Goal: Task Accomplishment & Management: Use online tool/utility

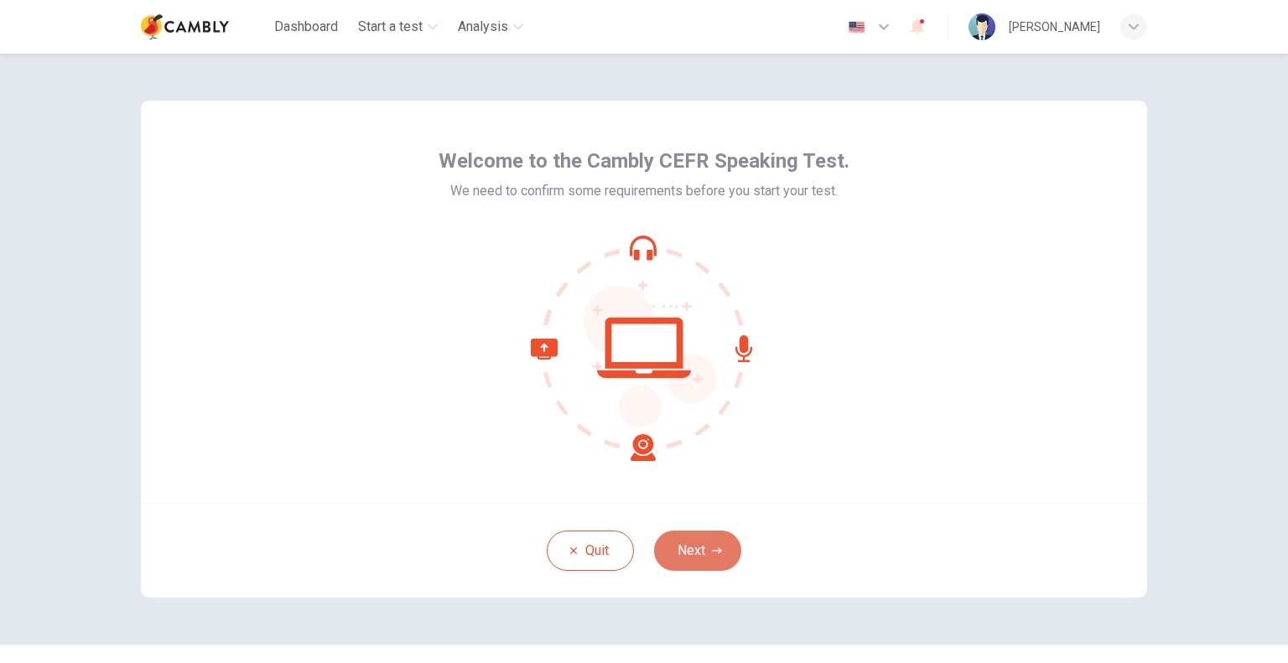
click at [728, 549] on button "Next" at bounding box center [697, 551] width 87 height 40
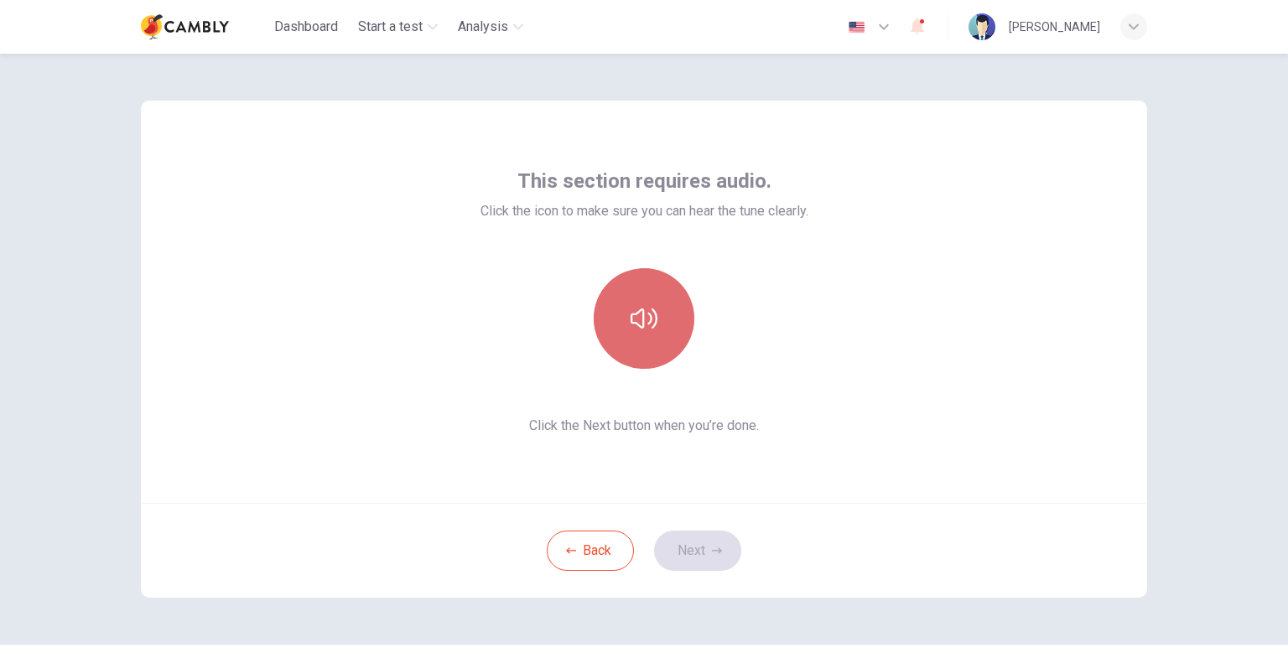
click at [642, 308] on icon "button" at bounding box center [643, 318] width 27 height 27
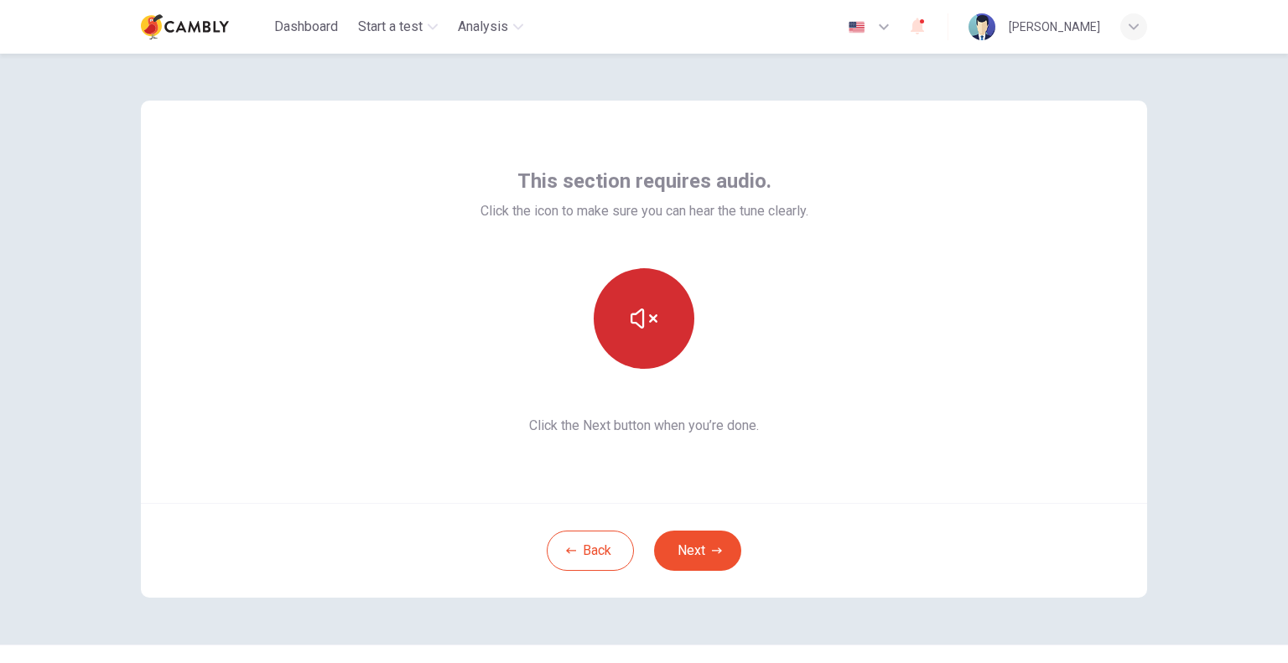
click at [642, 308] on icon "button" at bounding box center [643, 318] width 27 height 27
click at [659, 314] on button "button" at bounding box center [643, 318] width 101 height 101
click at [660, 315] on button "button" at bounding box center [643, 318] width 101 height 101
click at [701, 546] on button "Next" at bounding box center [697, 551] width 87 height 40
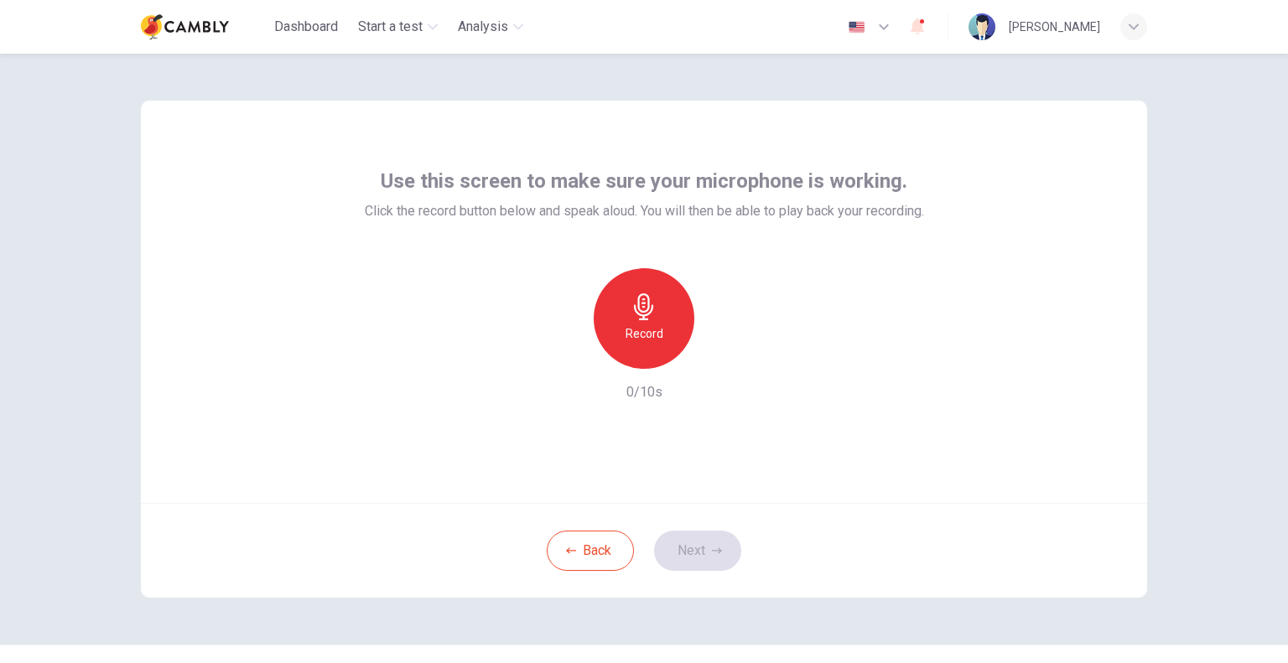
click at [676, 303] on div "Record" at bounding box center [643, 318] width 101 height 101
click at [718, 356] on icon "button" at bounding box center [722, 355] width 8 height 10
click at [721, 547] on button "Next" at bounding box center [697, 551] width 87 height 40
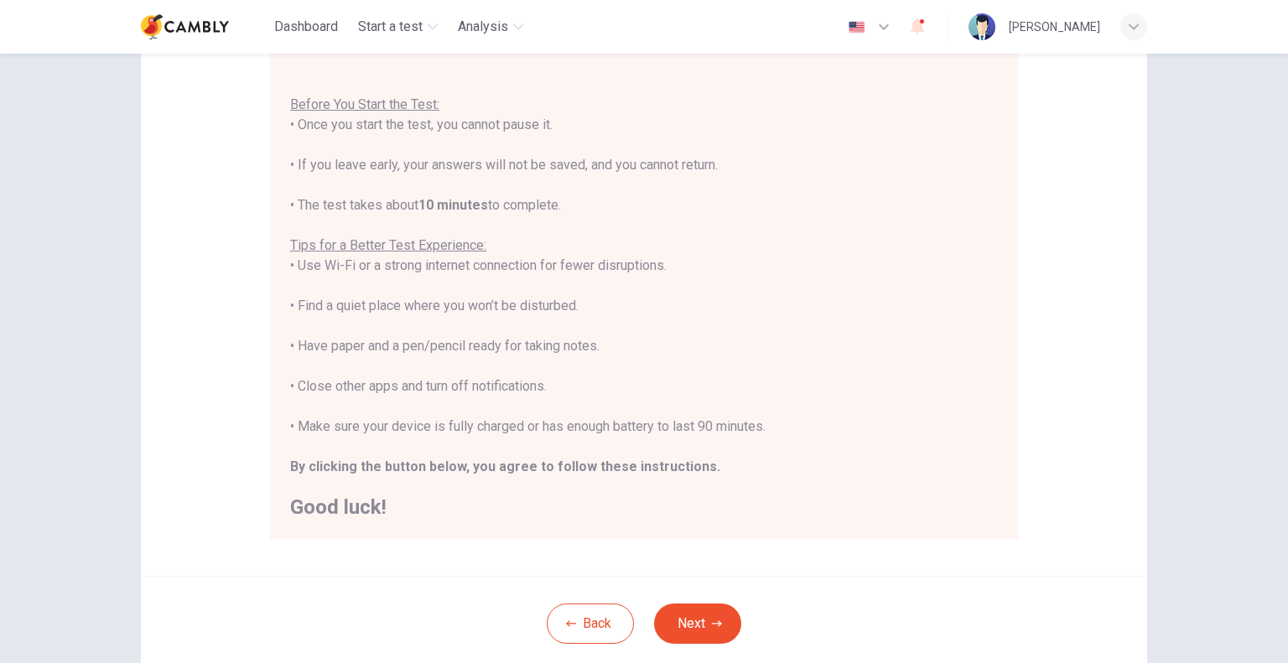
scroll to position [168, 0]
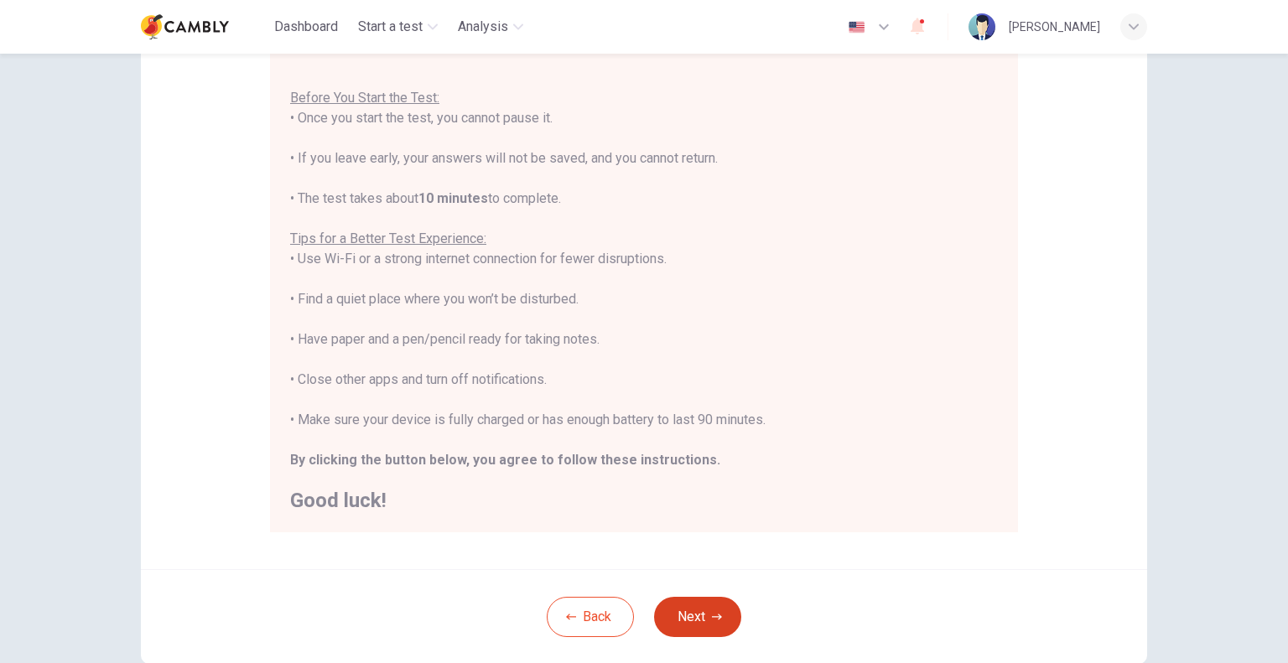
click at [705, 611] on button "Next" at bounding box center [697, 617] width 87 height 40
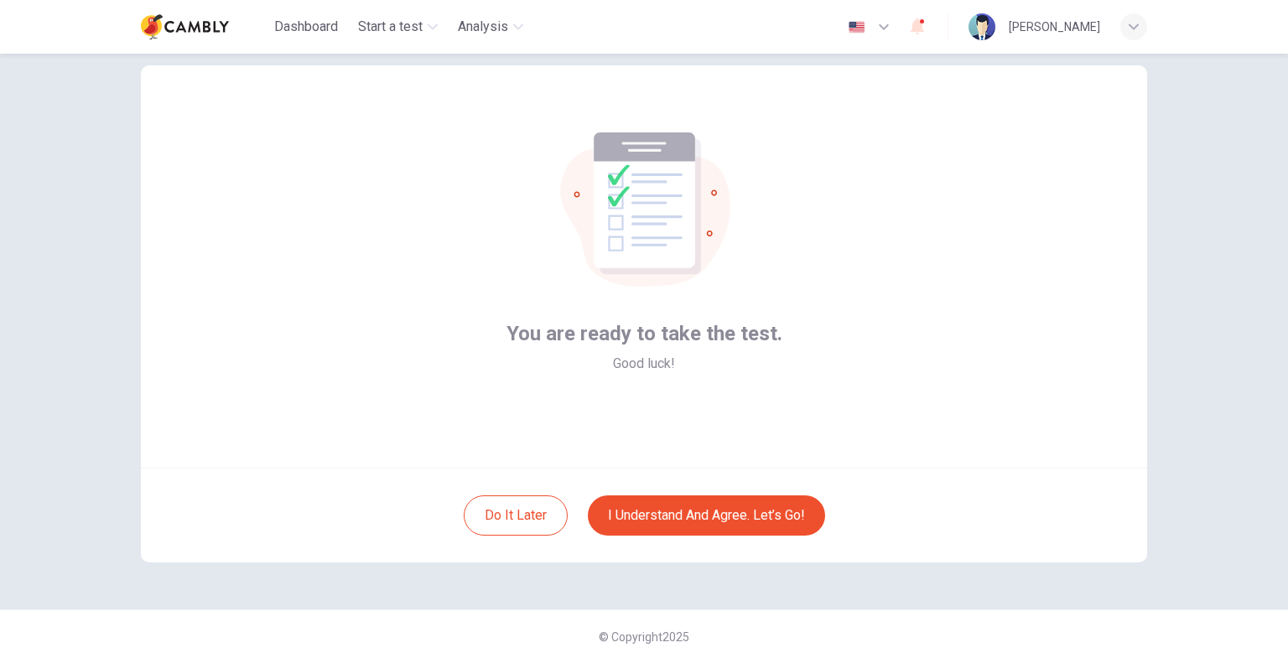
scroll to position [34, 0]
click at [774, 516] on button "I understand and agree. Let’s go!" at bounding box center [706, 516] width 237 height 40
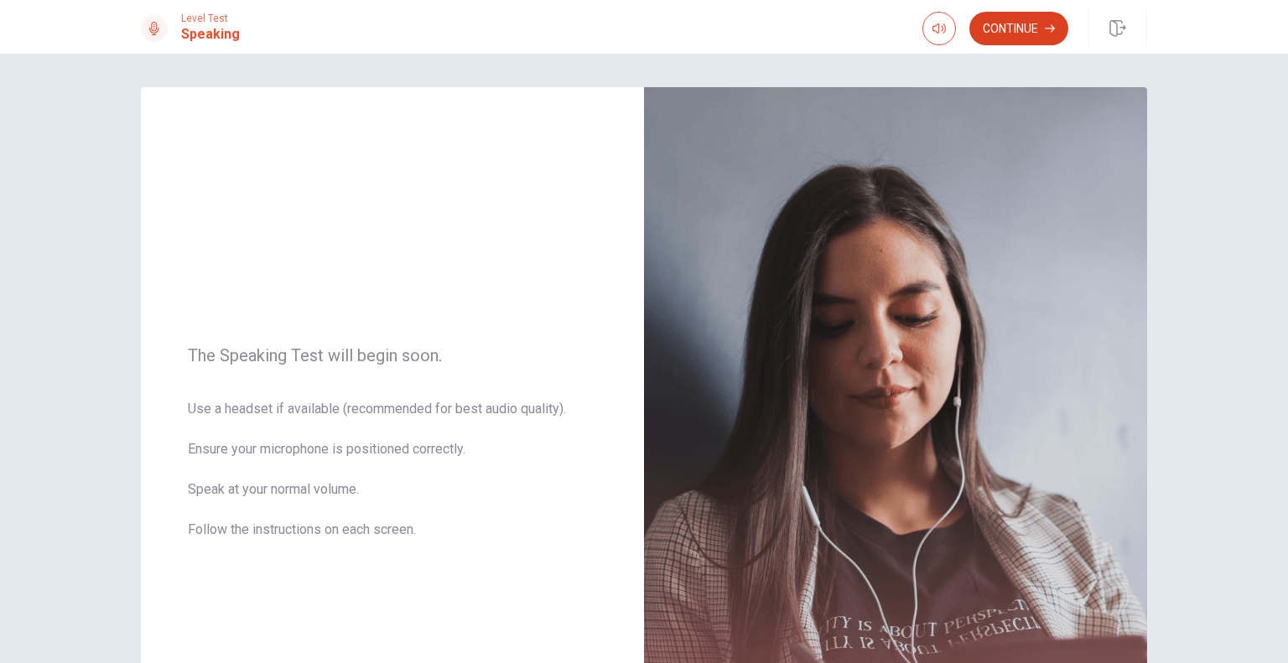
click at [1028, 16] on button "Continue" at bounding box center [1018, 29] width 99 height 34
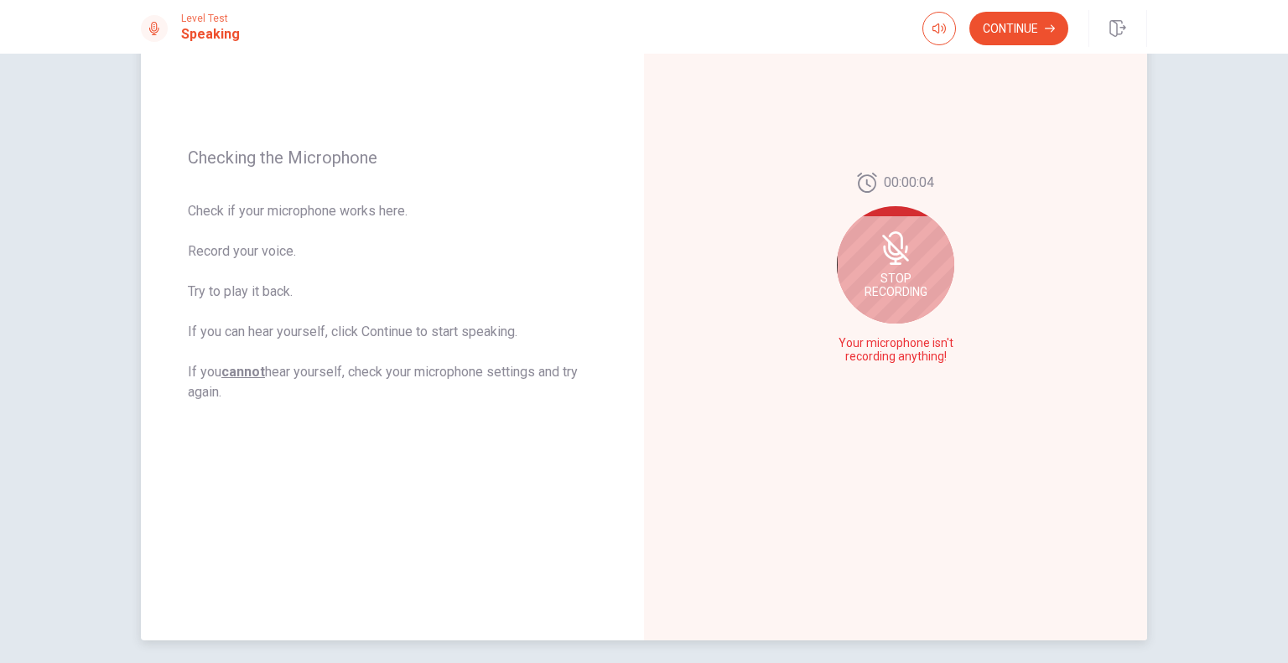
scroll to position [74, 0]
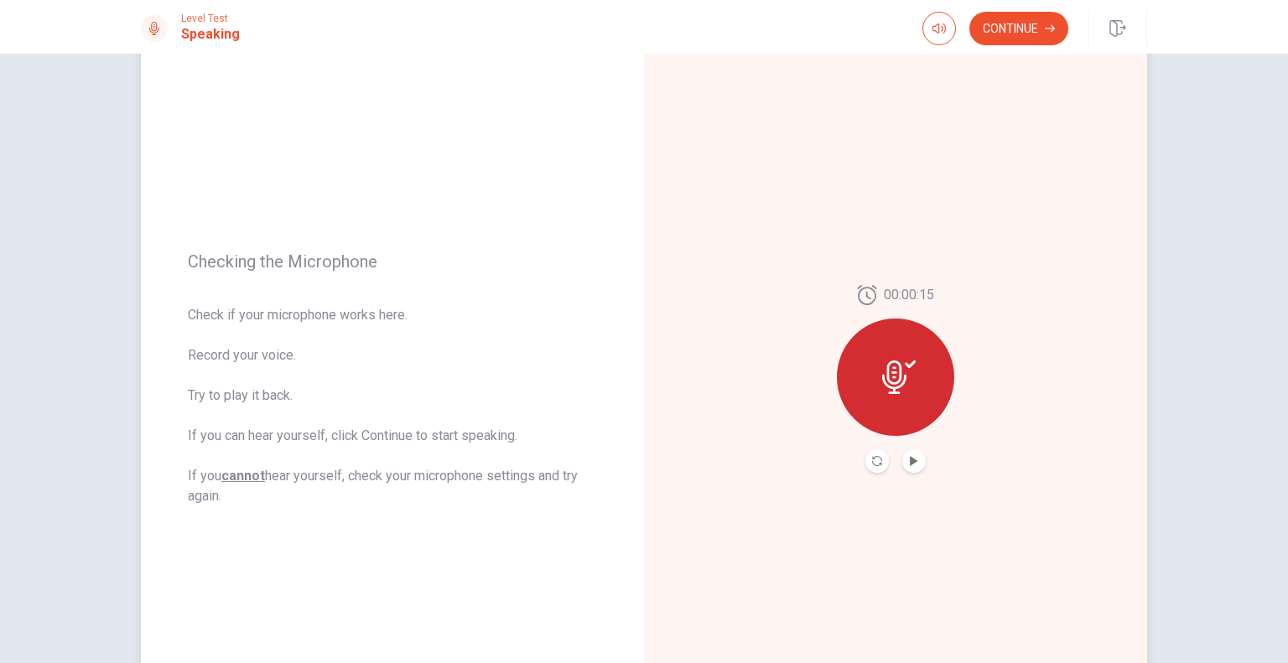
click at [915, 461] on button "Play Audio" at bounding box center [913, 460] width 23 height 23
click at [1042, 26] on button "Continue" at bounding box center [1018, 29] width 99 height 34
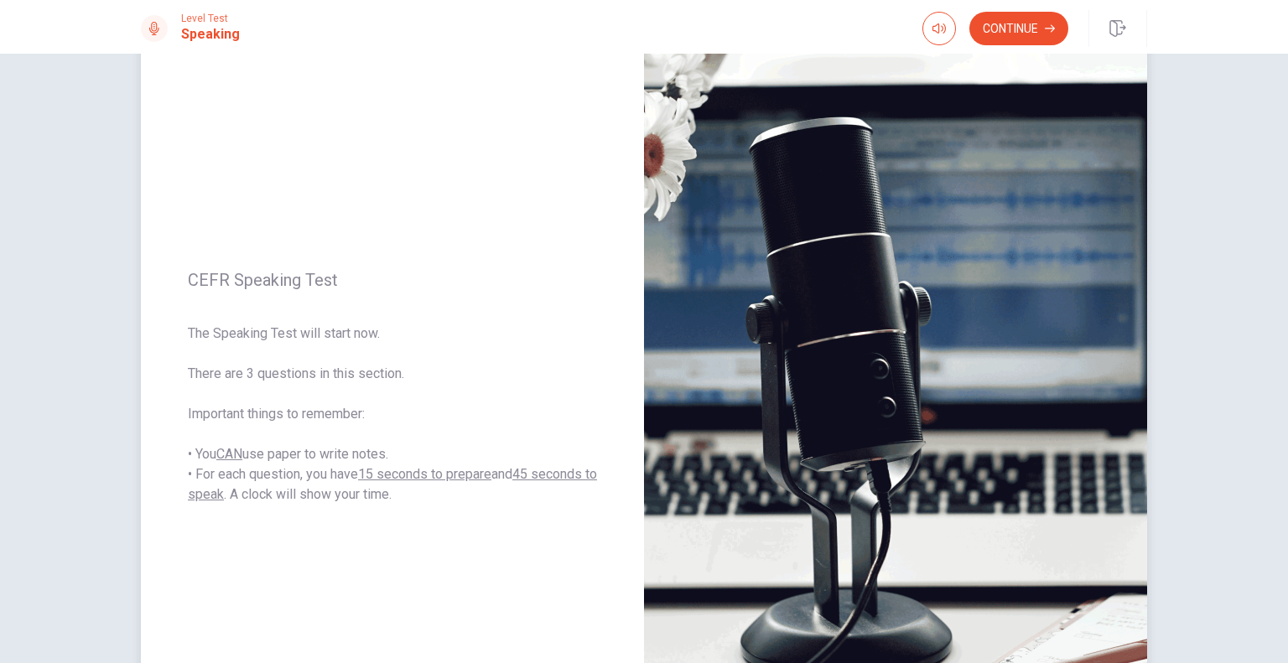
scroll to position [0, 0]
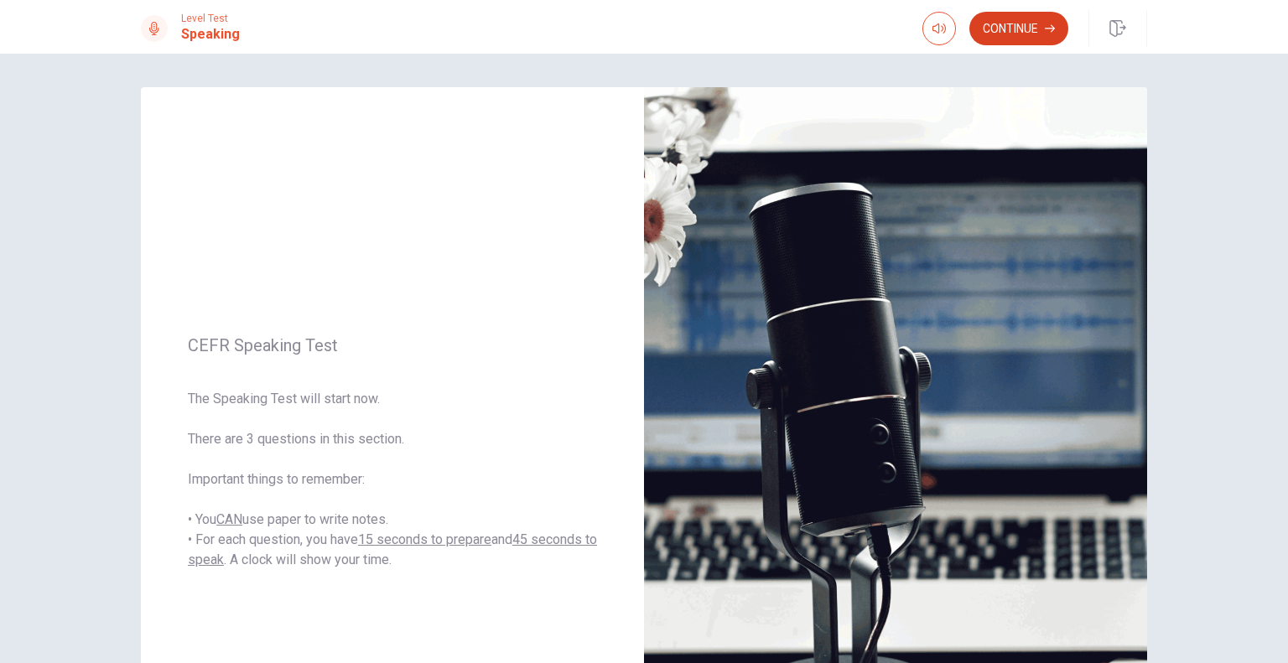
click at [1028, 26] on button "Continue" at bounding box center [1018, 29] width 99 height 34
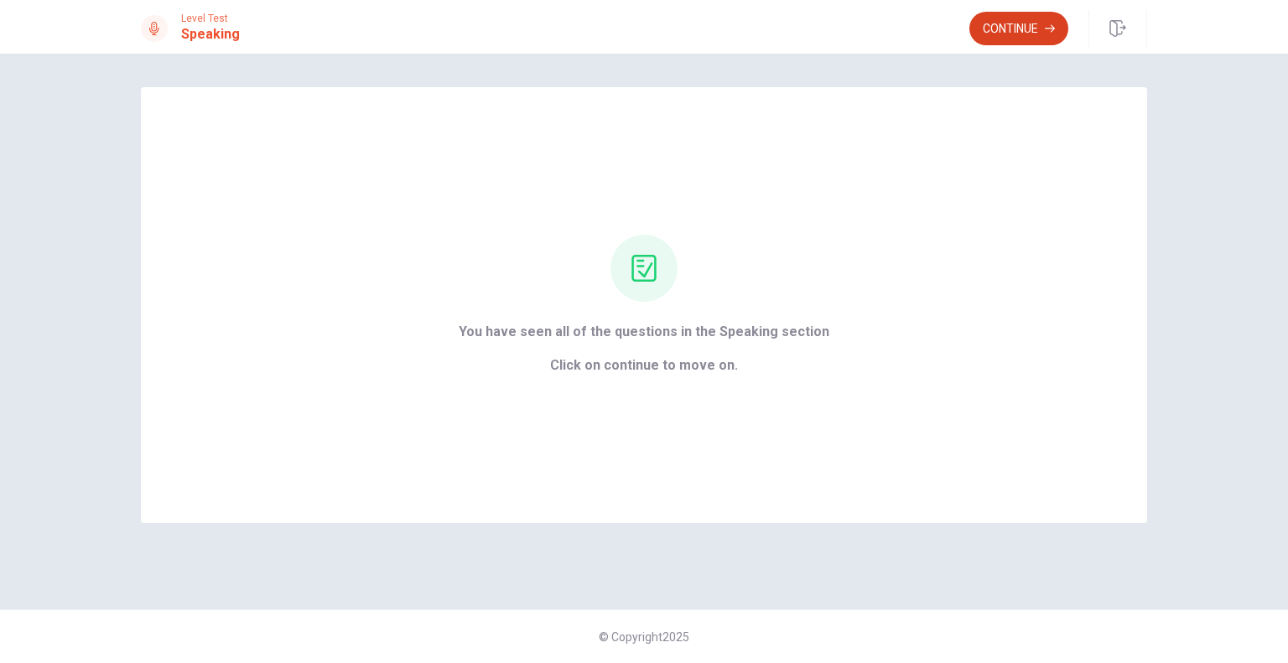
click at [1023, 34] on button "Continue" at bounding box center [1018, 29] width 99 height 34
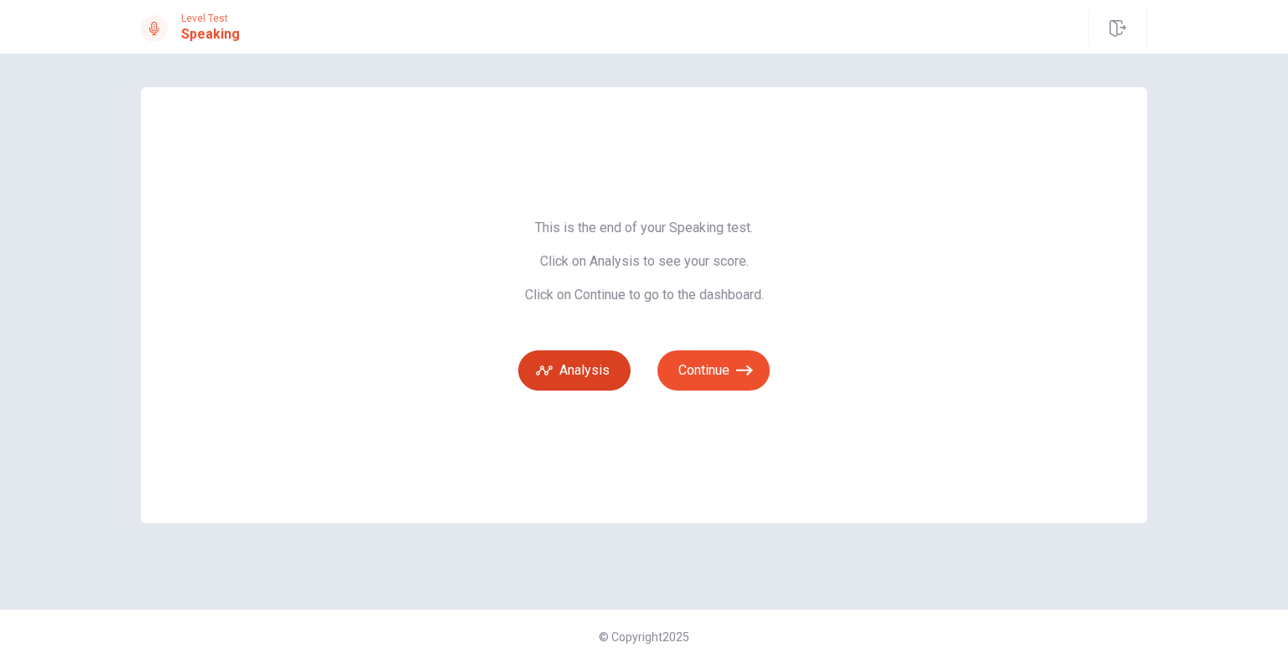
click at [567, 369] on button "Analysis" at bounding box center [574, 370] width 112 height 40
